Goal: Task Accomplishment & Management: Manage account settings

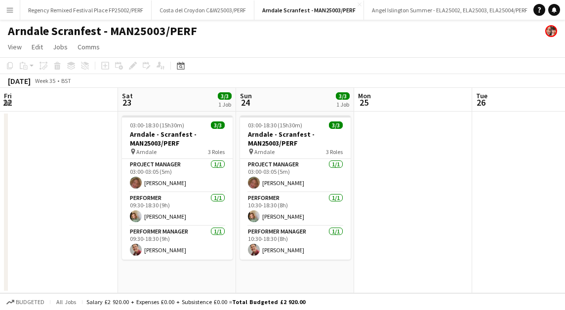
scroll to position [0, 399]
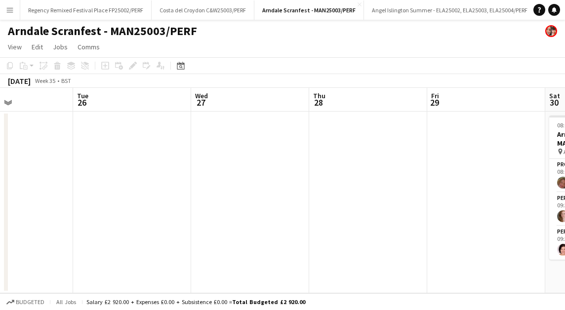
click at [9, 17] on button "Menu" at bounding box center [10, 10] width 20 height 20
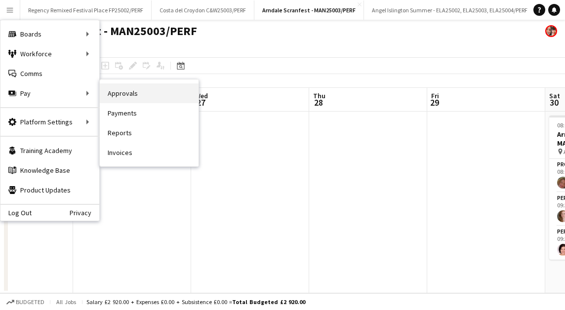
click at [139, 89] on link "Approvals" at bounding box center [149, 94] width 99 height 20
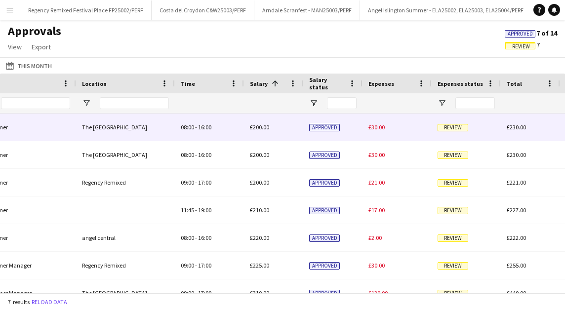
click at [454, 128] on span "Review" at bounding box center [453, 127] width 31 height 7
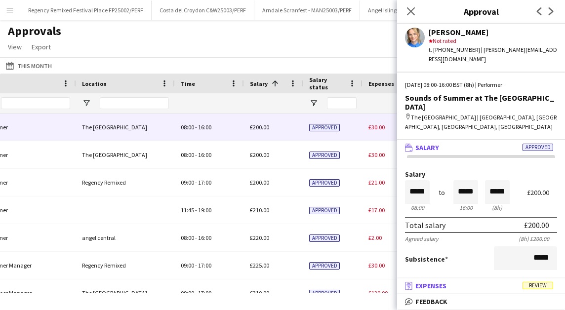
click at [446, 288] on span "Expenses" at bounding box center [431, 286] width 31 height 9
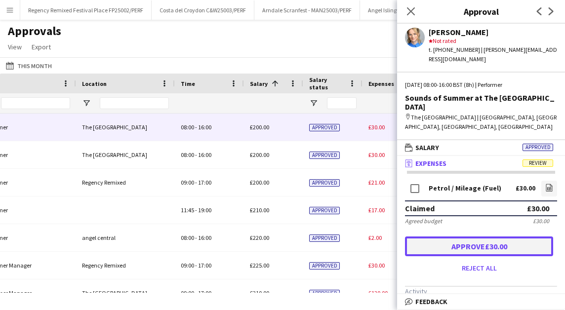
click at [474, 237] on button "Approve £30.00" at bounding box center [479, 247] width 148 height 20
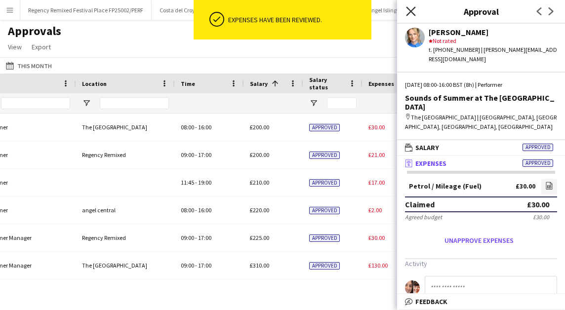
click at [413, 15] on icon "Close pop-in" at bounding box center [410, 10] width 9 height 9
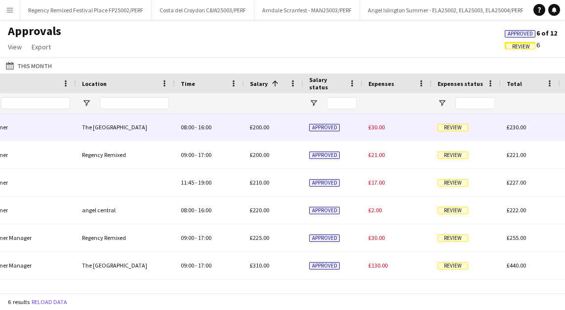
click at [453, 129] on span "Review" at bounding box center [453, 127] width 31 height 7
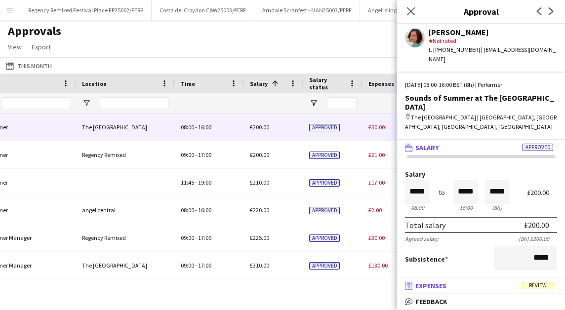
click at [477, 282] on mat-panel-title "receipt Expenses Review" at bounding box center [479, 286] width 164 height 9
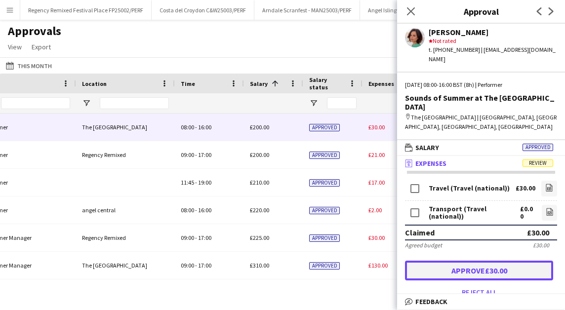
click at [483, 261] on button "Approve £30.00" at bounding box center [479, 271] width 148 height 20
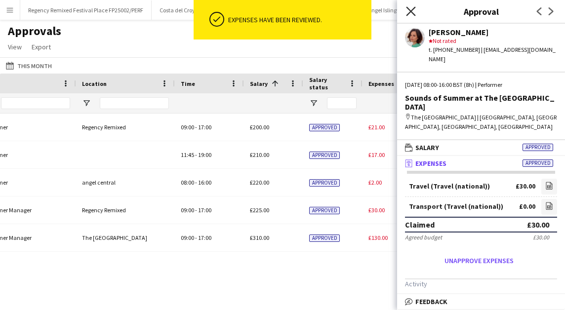
click at [410, 10] on icon at bounding box center [410, 10] width 9 height 9
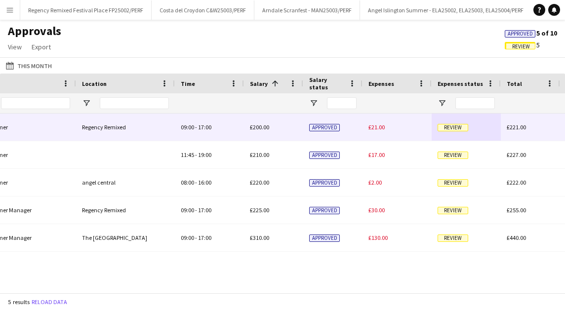
click at [454, 130] on span "Review" at bounding box center [453, 127] width 31 height 7
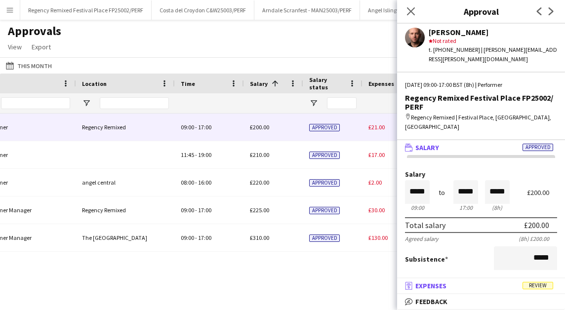
click at [486, 283] on mat-panel-title "receipt Expenses Review" at bounding box center [479, 286] width 164 height 9
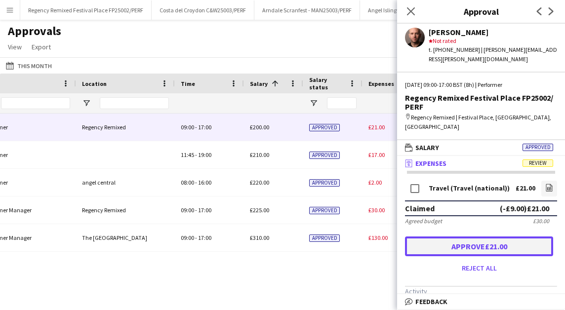
click at [483, 237] on button "Approve £21.00" at bounding box center [479, 247] width 148 height 20
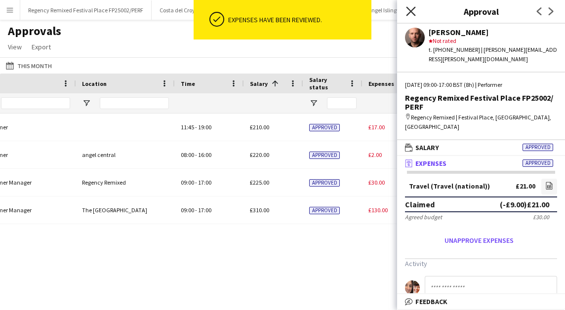
click at [413, 13] on icon "Close pop-in" at bounding box center [410, 10] width 9 height 9
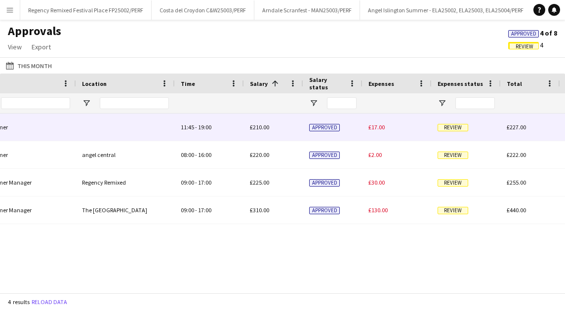
click at [464, 127] on span "Review" at bounding box center [453, 127] width 31 height 7
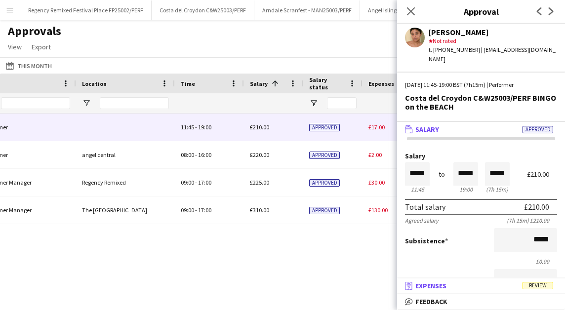
click at [466, 284] on mat-panel-title "receipt Expenses Review" at bounding box center [479, 286] width 164 height 9
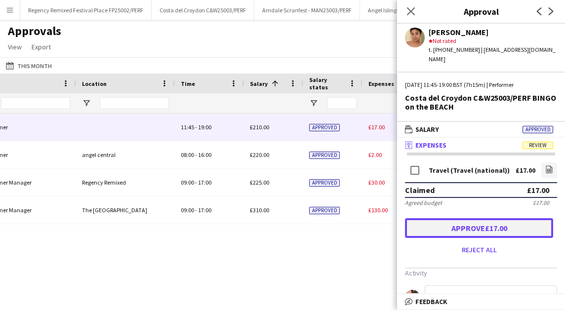
click at [465, 221] on button "Approve £17.00" at bounding box center [479, 228] width 148 height 20
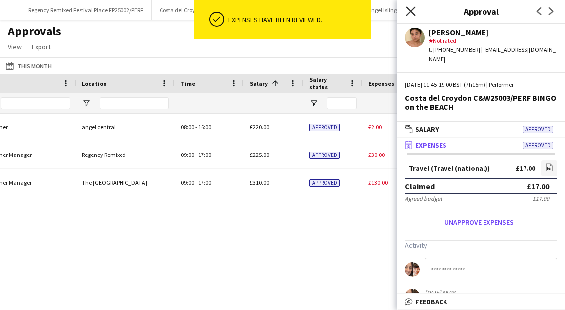
click at [413, 10] on icon at bounding box center [410, 10] width 9 height 9
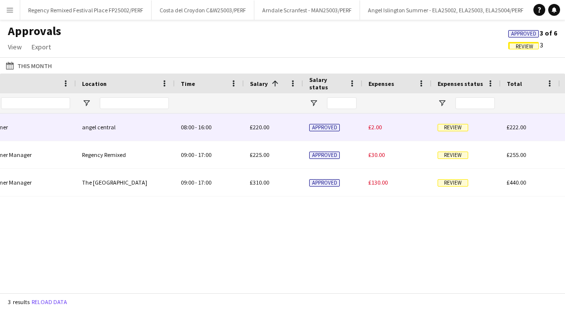
click at [450, 129] on span "Review" at bounding box center [453, 127] width 31 height 7
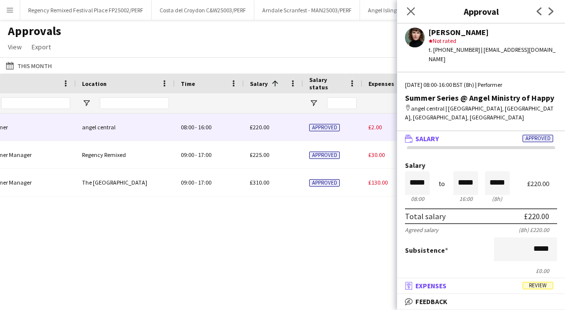
click at [471, 288] on mat-panel-title "receipt Expenses Review" at bounding box center [479, 286] width 164 height 9
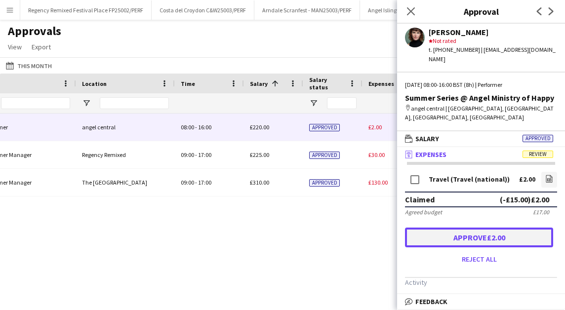
click at [484, 228] on button "Approve £2.00" at bounding box center [479, 238] width 148 height 20
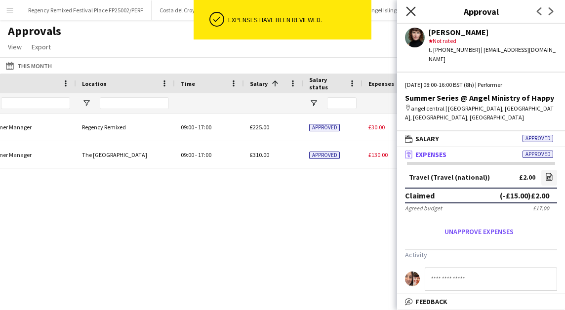
click at [414, 10] on icon "Close pop-in" at bounding box center [410, 10] width 9 height 9
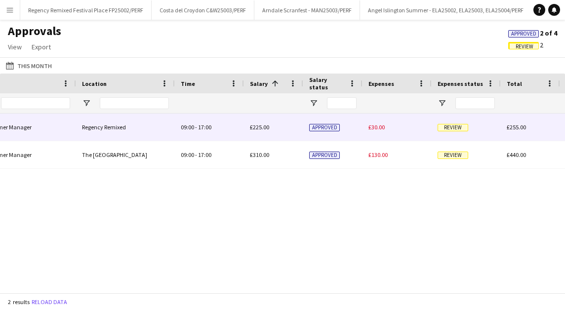
click at [448, 126] on span "Review" at bounding box center [453, 127] width 31 height 7
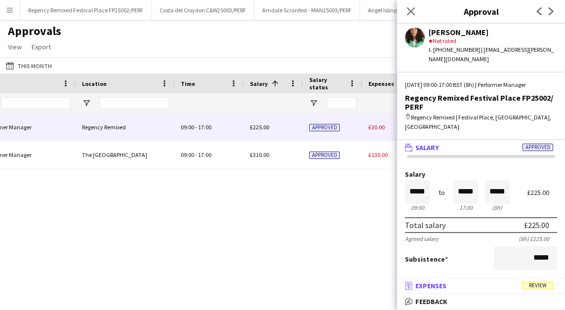
click at [479, 285] on mat-panel-title "receipt Expenses Review" at bounding box center [479, 286] width 164 height 9
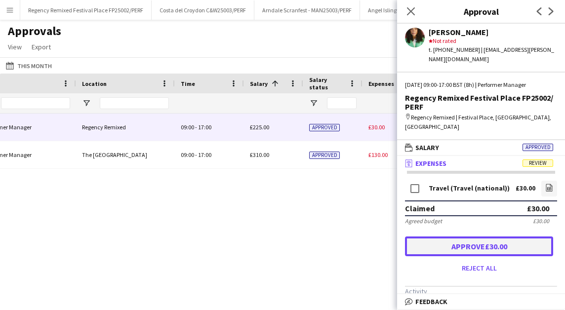
click at [477, 240] on button "Approve £30.00" at bounding box center [479, 247] width 148 height 20
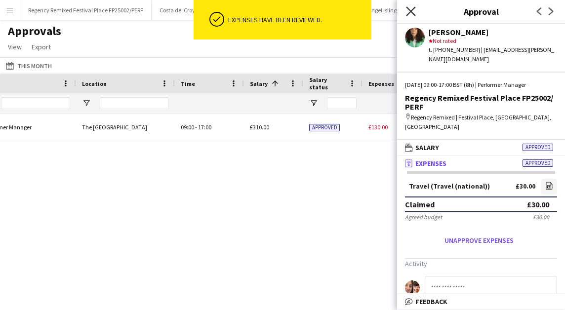
click at [412, 8] on icon "Close pop-in" at bounding box center [410, 10] width 9 height 9
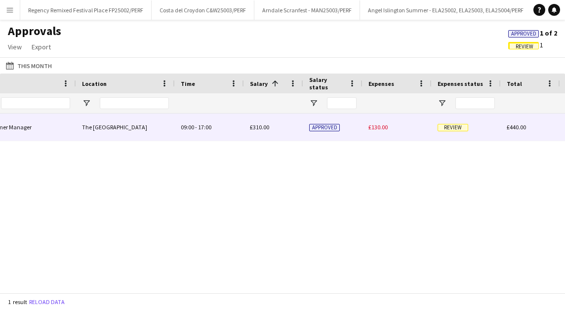
click at [461, 128] on span "Review" at bounding box center [453, 127] width 31 height 7
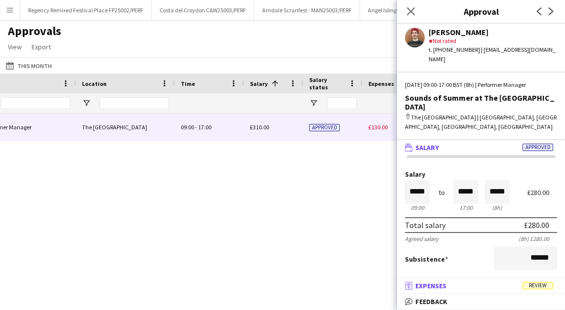
click at [462, 284] on mat-panel-title "receipt Expenses Review" at bounding box center [479, 286] width 164 height 9
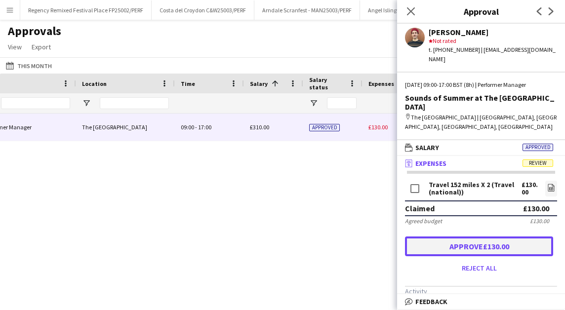
click at [470, 237] on button "Approve £130.00" at bounding box center [479, 247] width 148 height 20
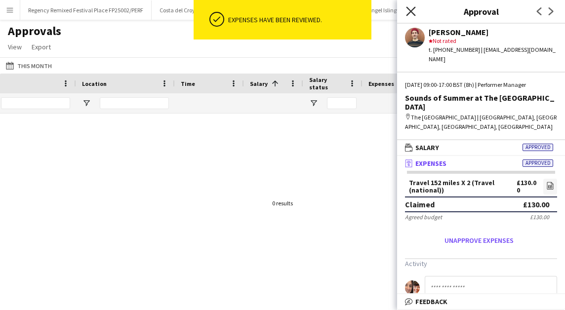
click at [414, 11] on icon "Close pop-in" at bounding box center [410, 10] width 9 height 9
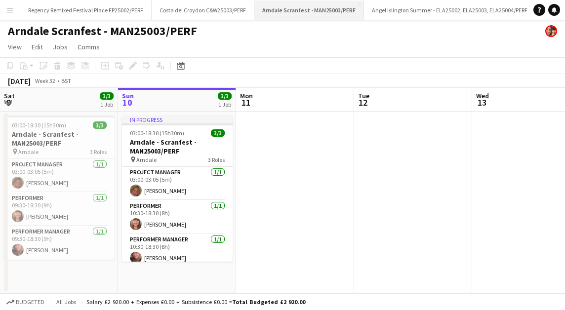
click at [315, 14] on button "Arndale Scranfest - MAN25003/PERF Close" at bounding box center [309, 9] width 110 height 19
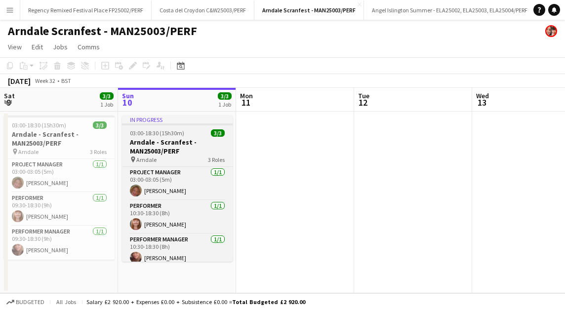
click at [154, 138] on h3 "Arndale - Scranfest - MAN25003/PERF" at bounding box center [177, 147] width 111 height 18
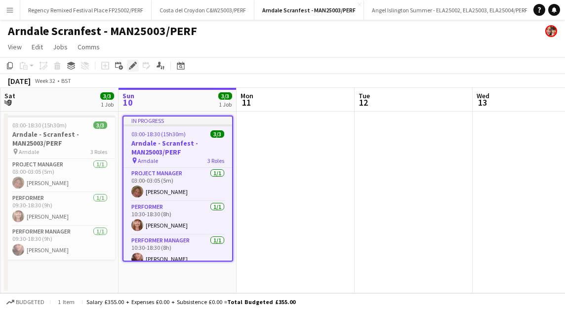
click at [133, 64] on icon at bounding box center [132, 65] width 5 height 5
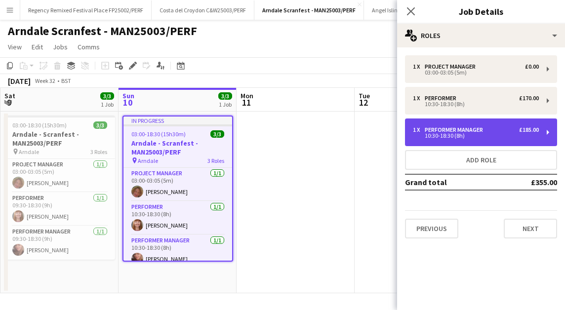
click at [440, 144] on div "1 x Performer Manager £185.00 10:30-18:30 (8h)" at bounding box center [481, 133] width 152 height 28
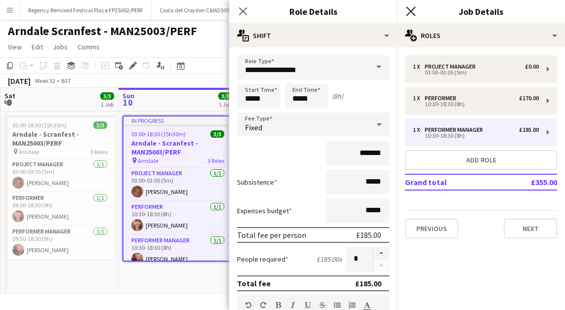
click at [415, 8] on icon "Close pop-in" at bounding box center [410, 10] width 9 height 9
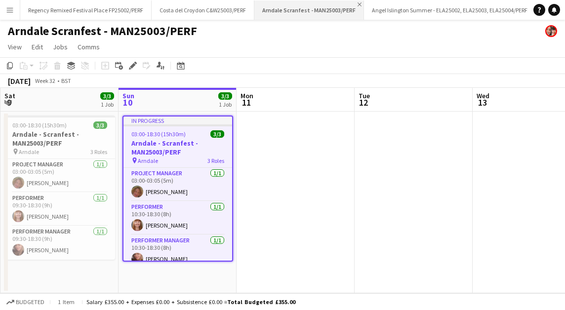
click at [358, 3] on app-icon "Close" at bounding box center [360, 4] width 4 height 4
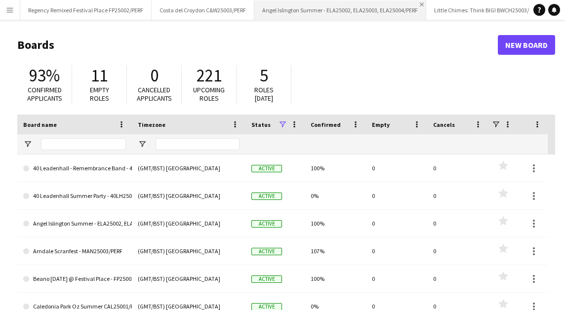
click at [421, 3] on app-icon "Close" at bounding box center [422, 4] width 4 height 4
click at [367, 2] on app-icon "Close" at bounding box center [369, 4] width 4 height 4
click at [398, 3] on app-icon "Close" at bounding box center [400, 4] width 4 height 4
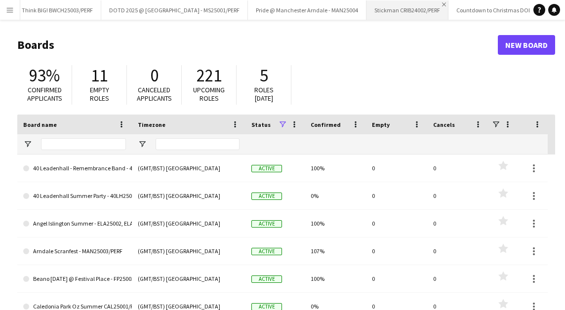
click at [442, 4] on app-icon "Close" at bounding box center [444, 4] width 4 height 4
click at [480, 4] on app-icon "Close" at bounding box center [482, 4] width 4 height 4
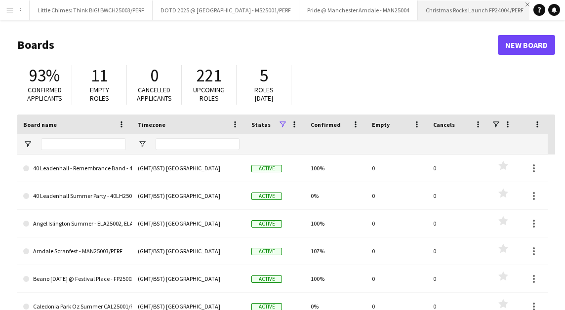
click at [526, 4] on app-icon "Close" at bounding box center [528, 4] width 4 height 4
